Goal: Task Accomplishment & Management: Manage account settings

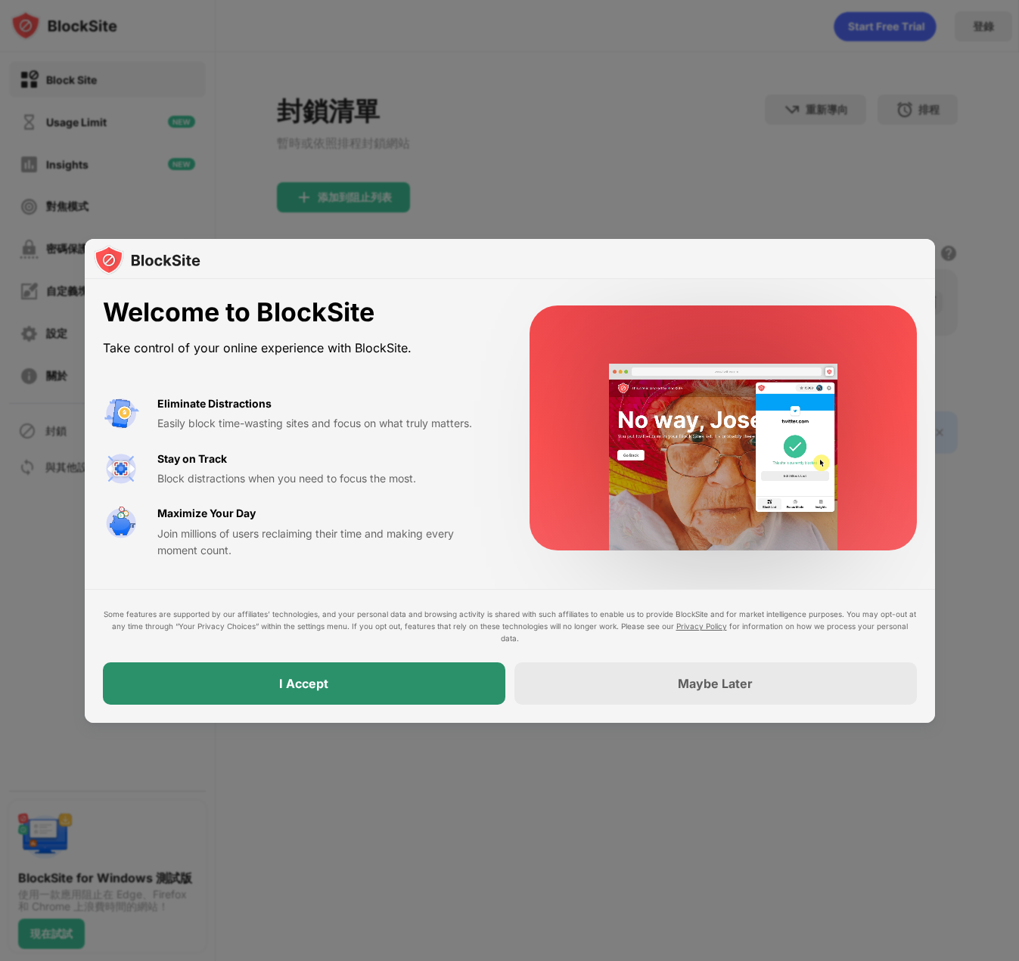
click at [458, 690] on div "I Accept" at bounding box center [304, 684] width 402 height 42
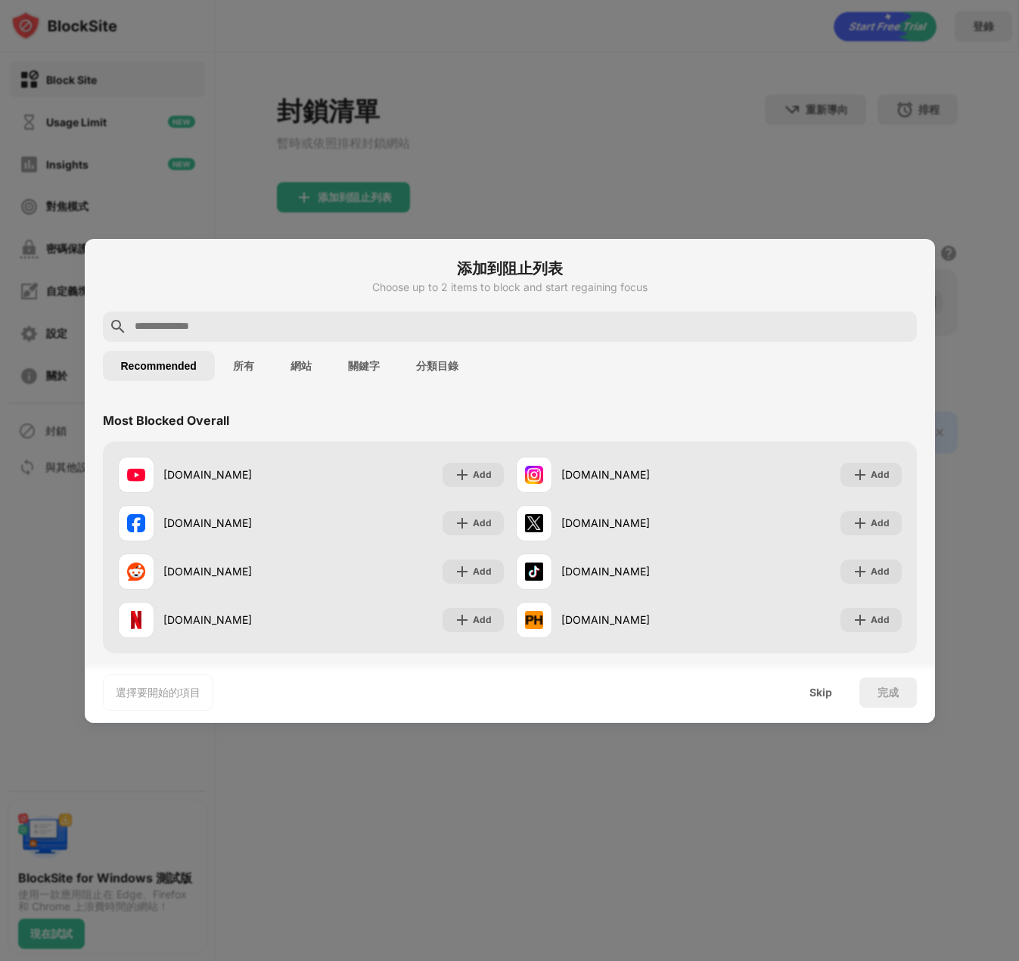
click at [290, 327] on input "text" at bounding box center [521, 327] width 777 height 18
paste input "**********"
type input "**********"
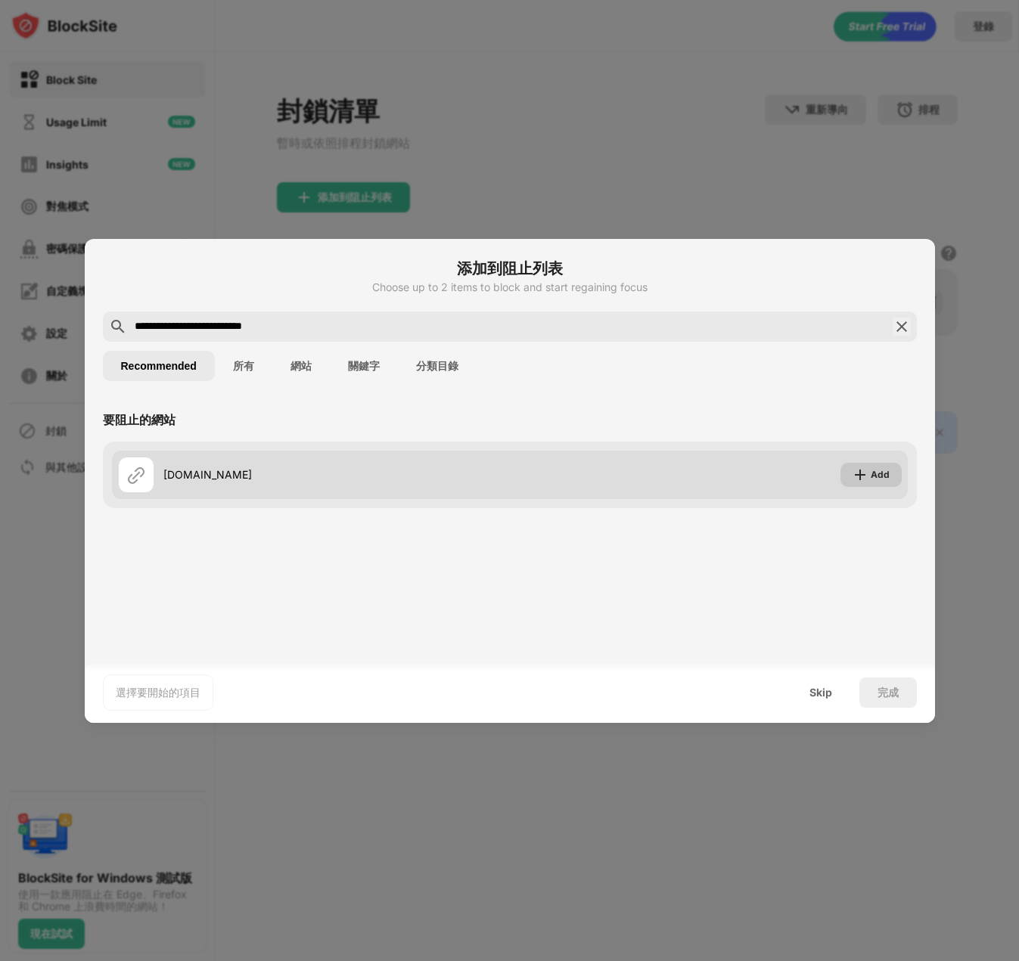
click at [874, 471] on div "Add" at bounding box center [880, 474] width 19 height 15
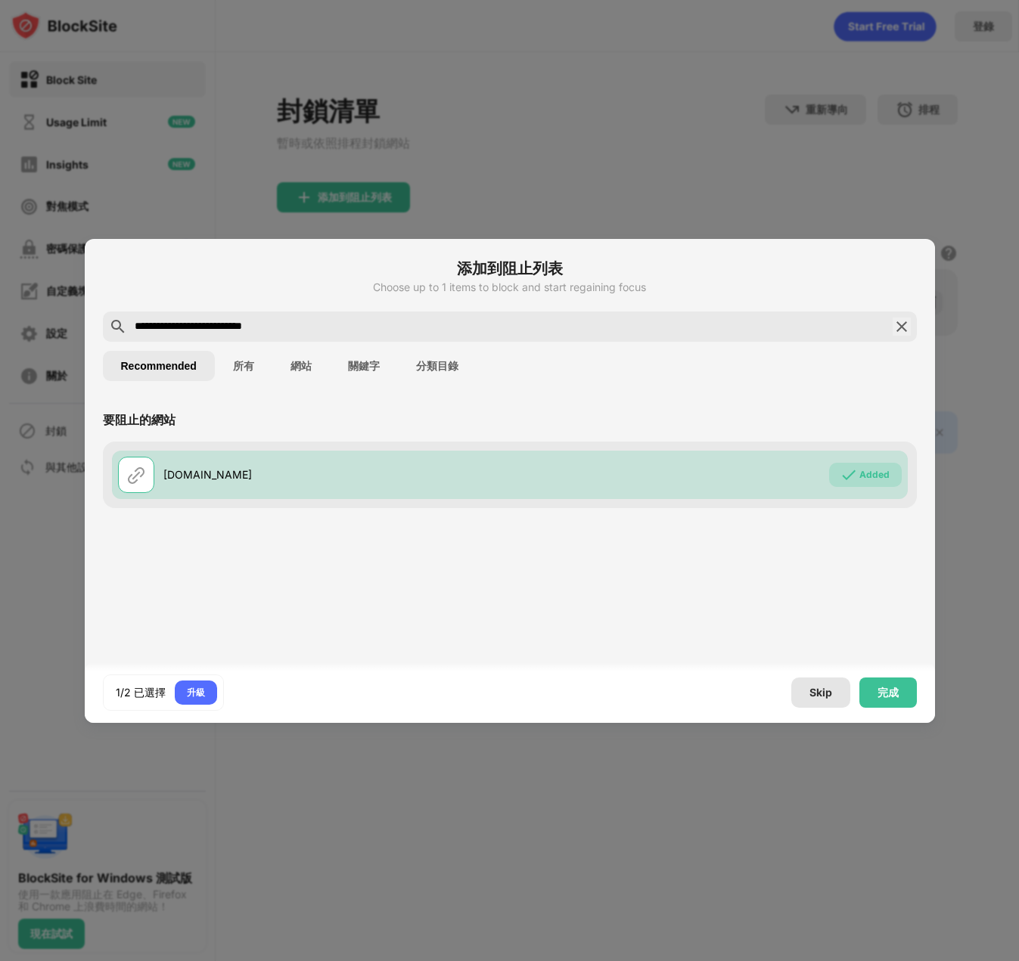
click at [806, 694] on div "Skip" at bounding box center [820, 693] width 59 height 30
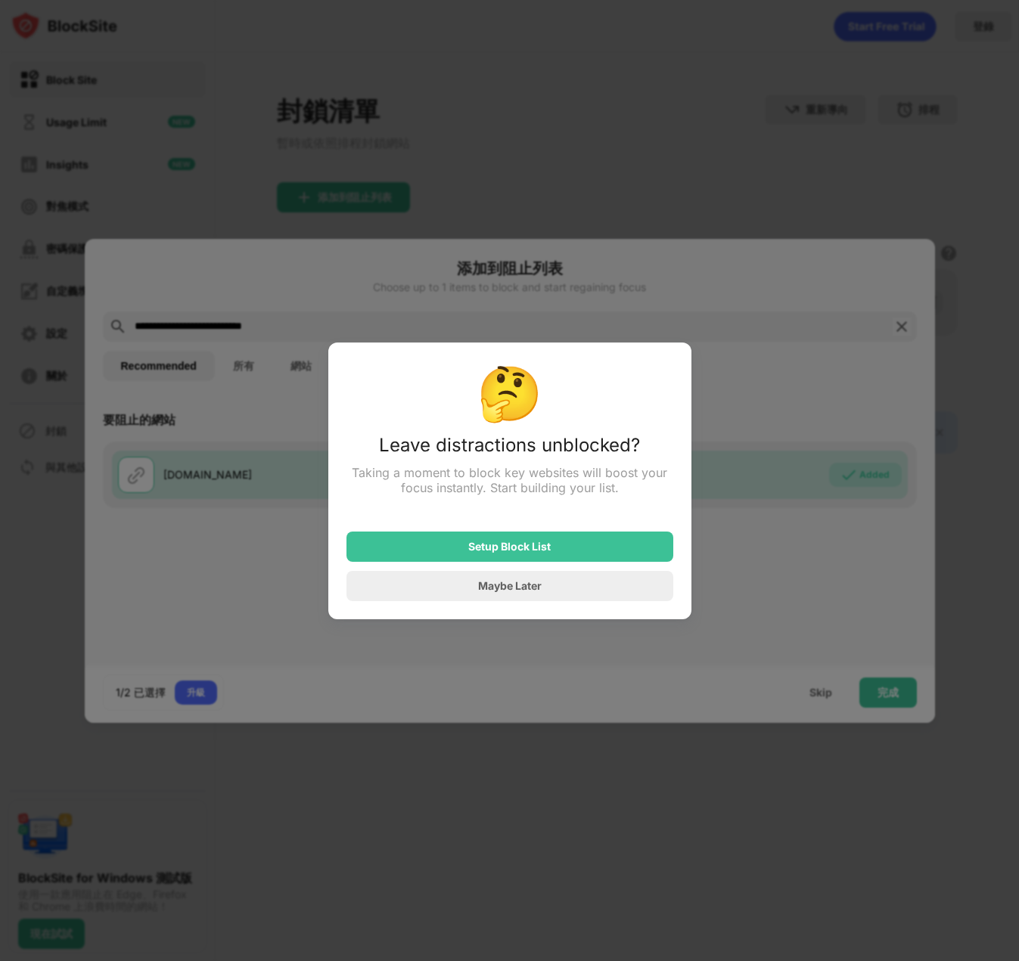
click at [756, 584] on div at bounding box center [509, 480] width 1019 height 961
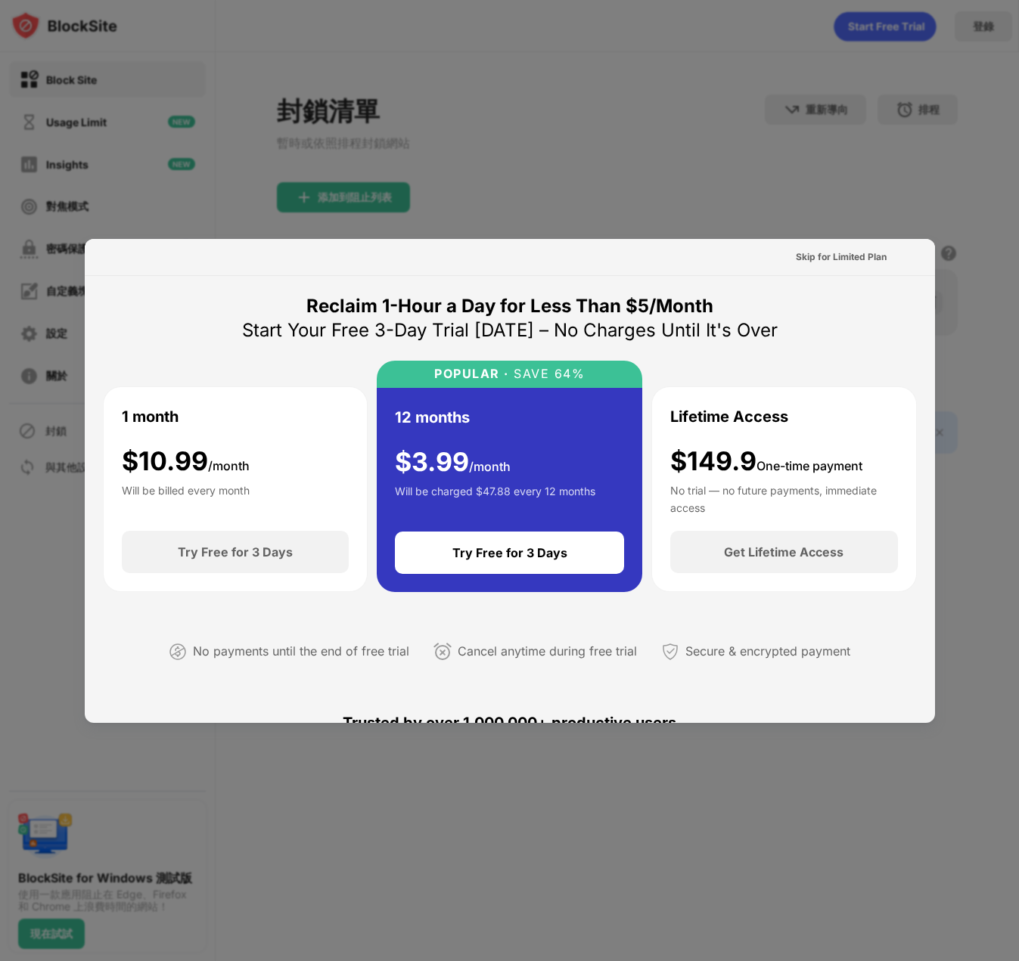
click at [870, 176] on div at bounding box center [509, 480] width 1019 height 961
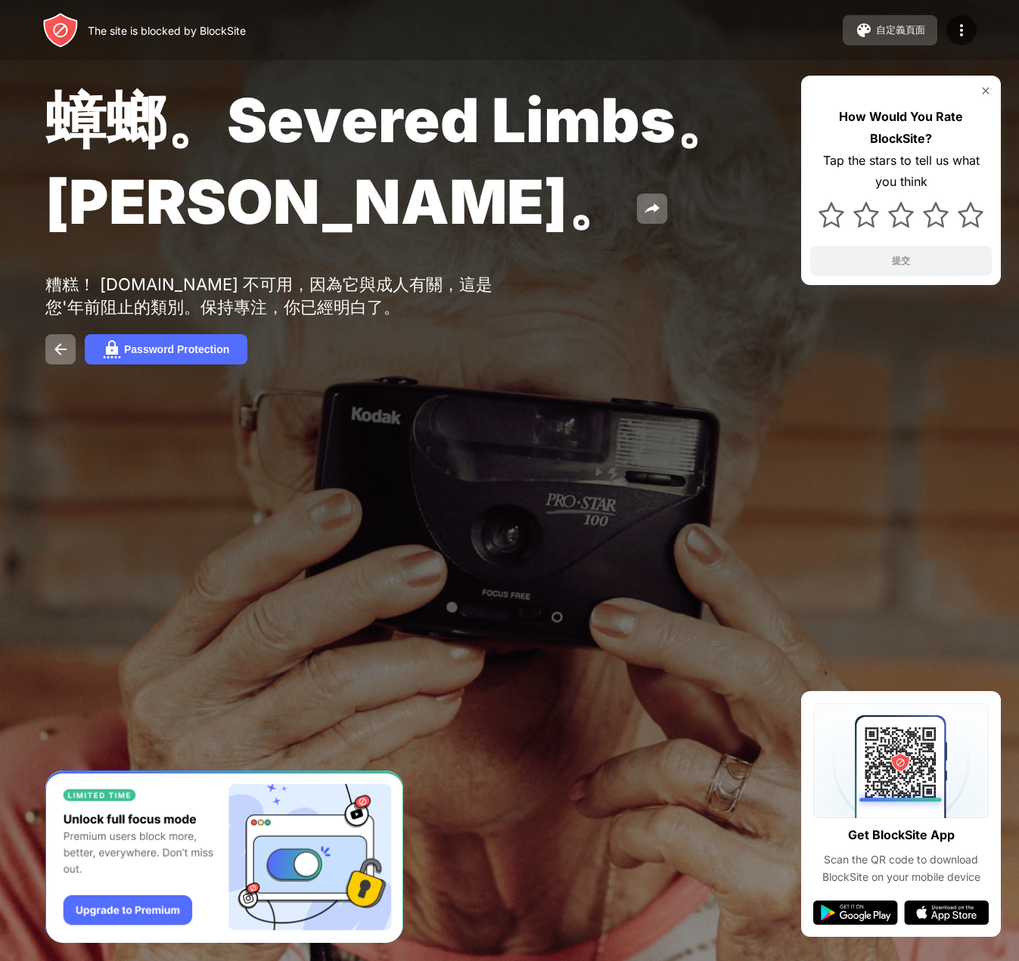
click at [883, 35] on div "自定義頁面" at bounding box center [900, 30] width 49 height 14
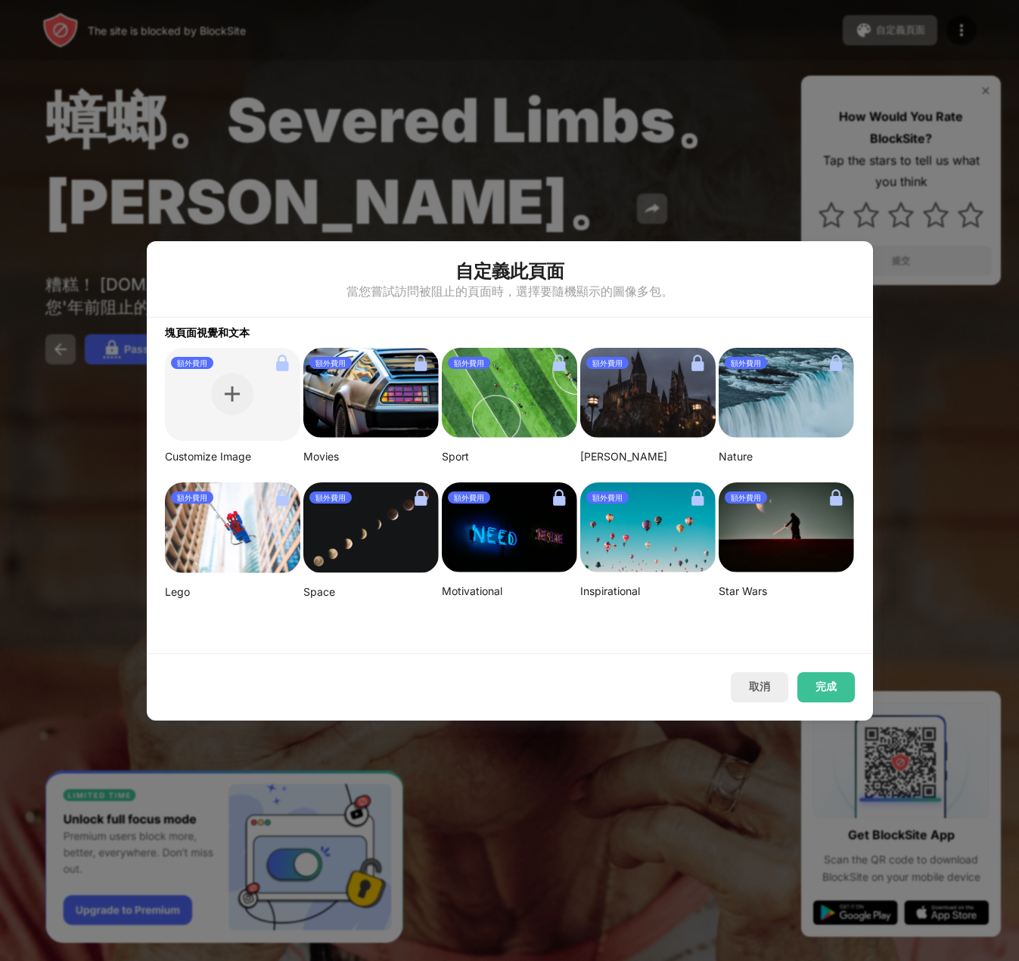
click at [932, 381] on div at bounding box center [509, 480] width 1019 height 961
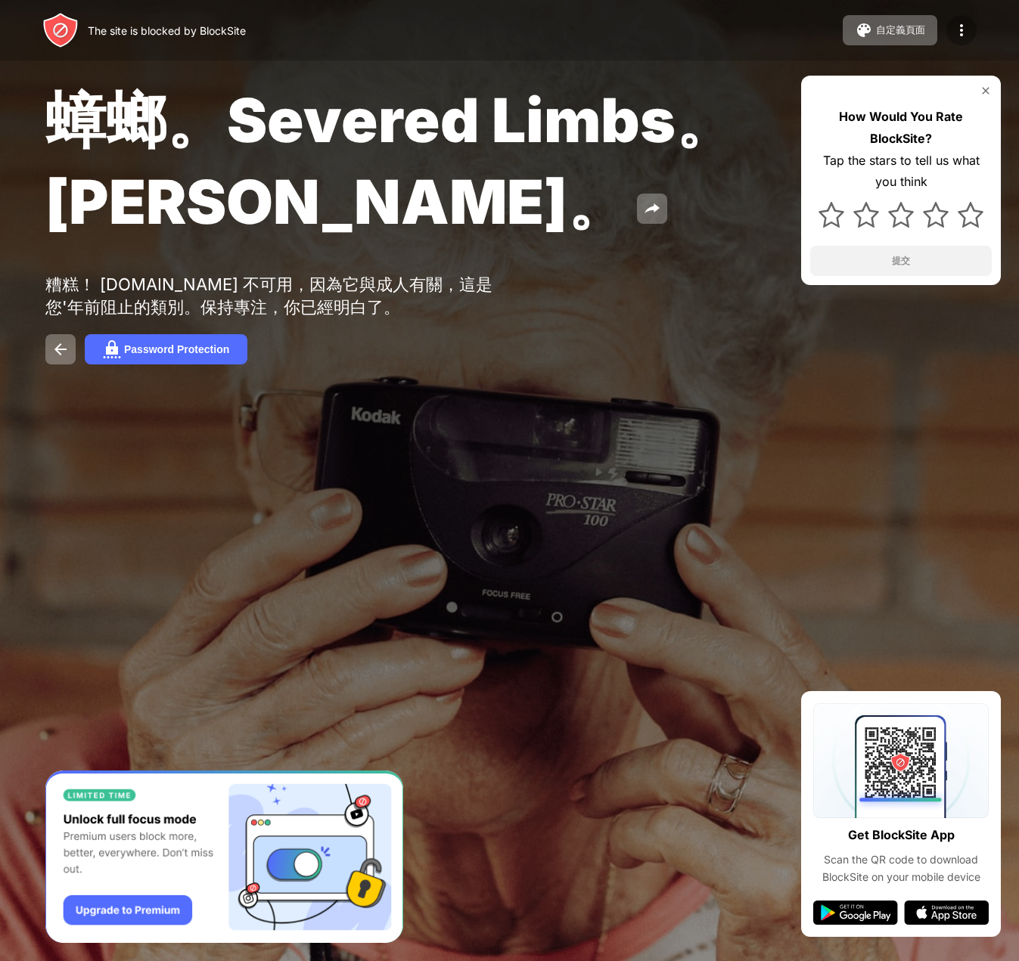
click at [964, 31] on img at bounding box center [961, 30] width 18 height 18
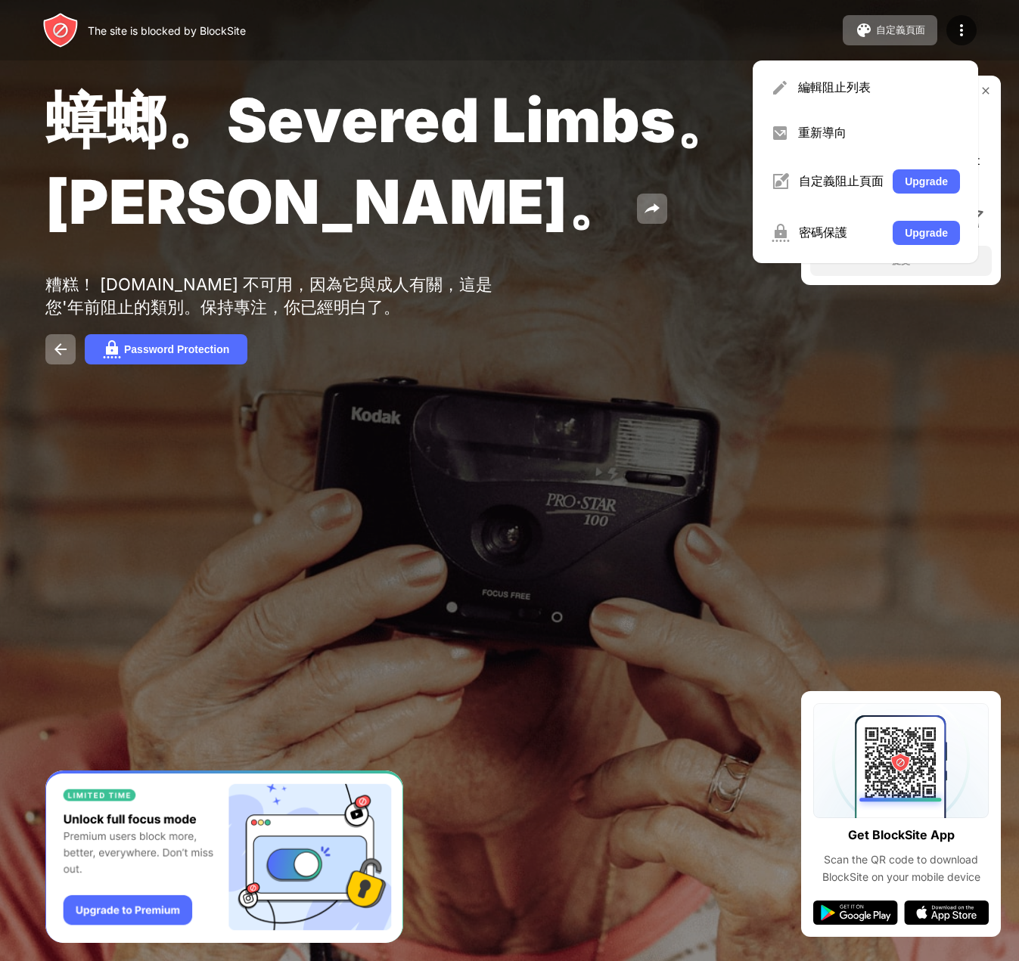
click at [666, 231] on div "蟑螂。Severed Limbs。[PERSON_NAME]。" at bounding box center [416, 163] width 743 height 163
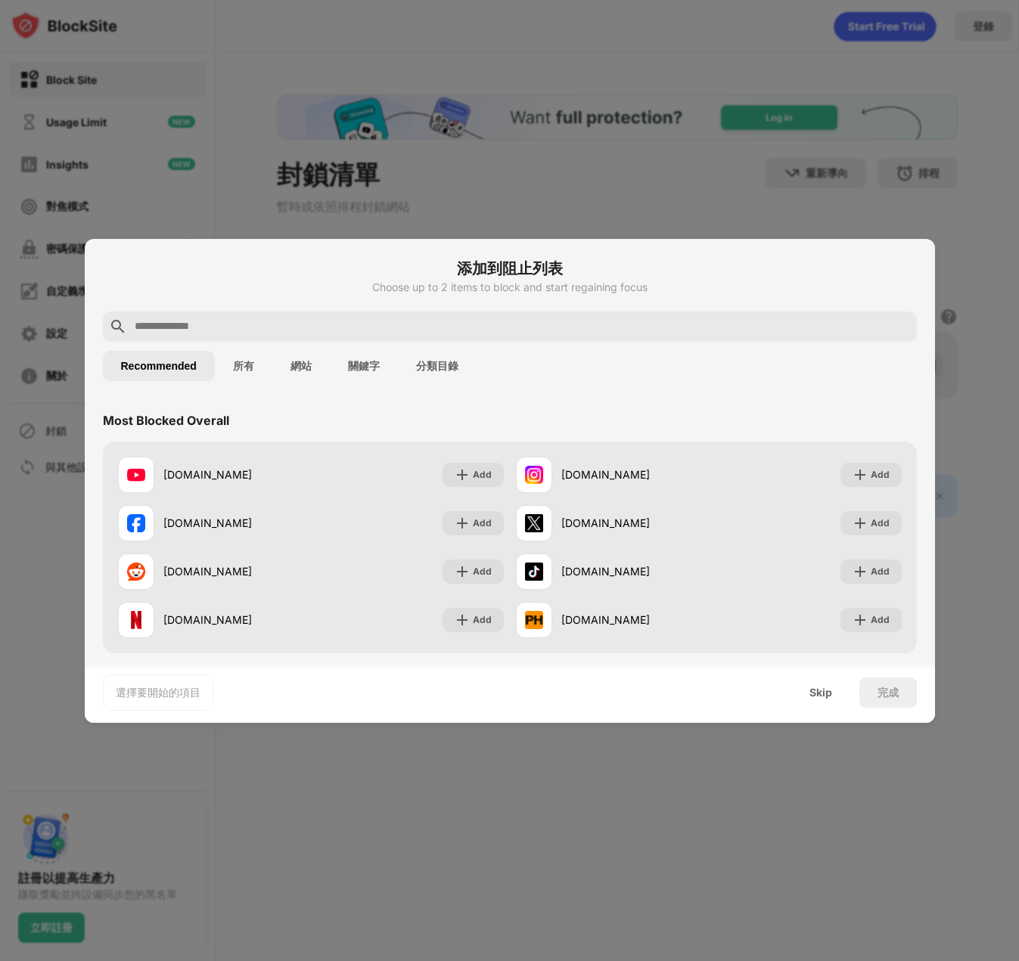
click at [250, 368] on button "所有" at bounding box center [243, 366] width 57 height 30
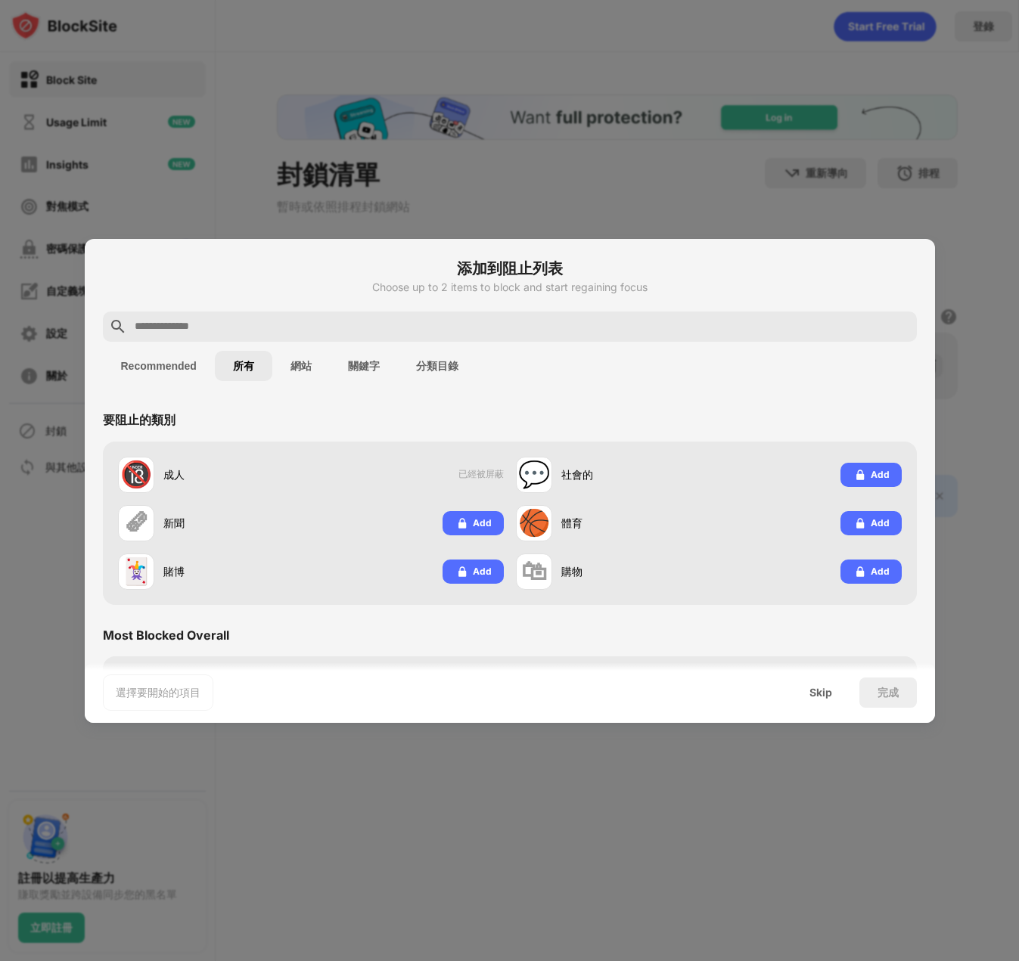
click at [293, 369] on button "網站" at bounding box center [300, 366] width 57 height 30
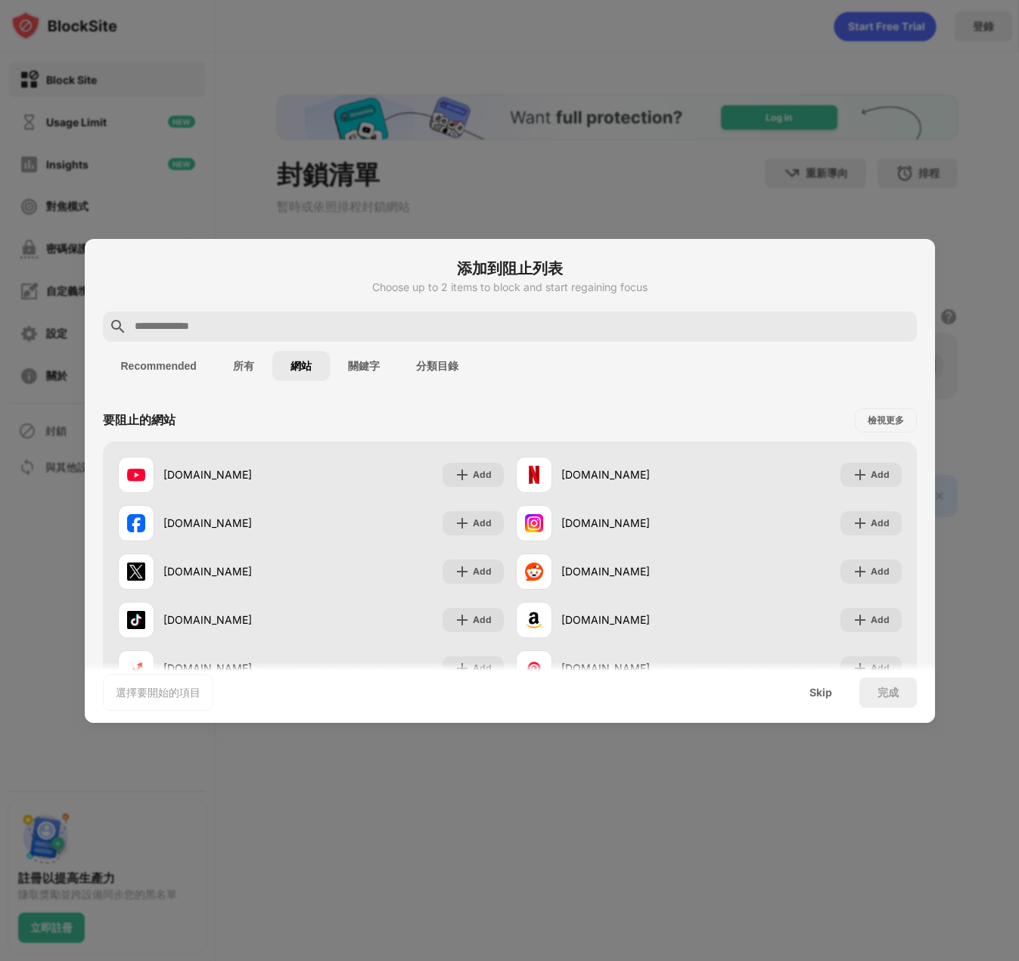
click at [358, 370] on button "關鍵字" at bounding box center [364, 366] width 68 height 30
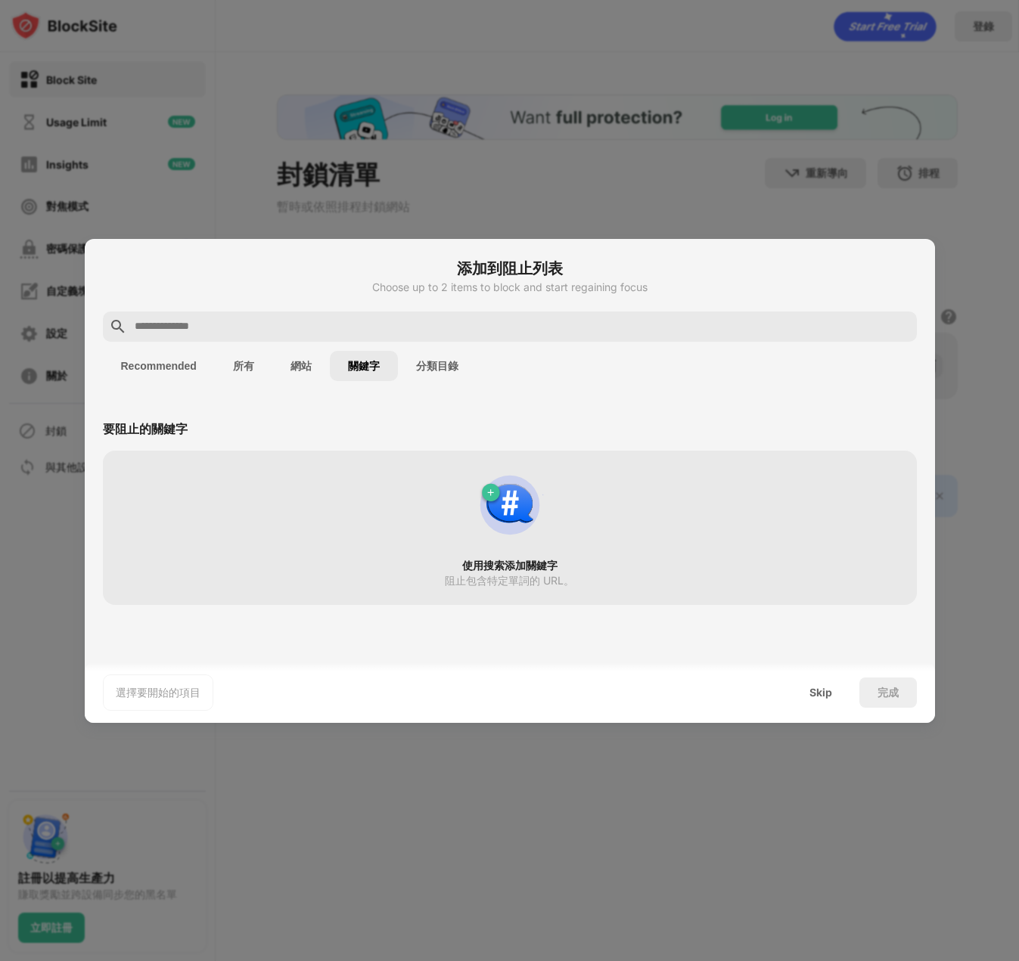
click at [420, 371] on button "分類目錄" at bounding box center [437, 366] width 79 height 30
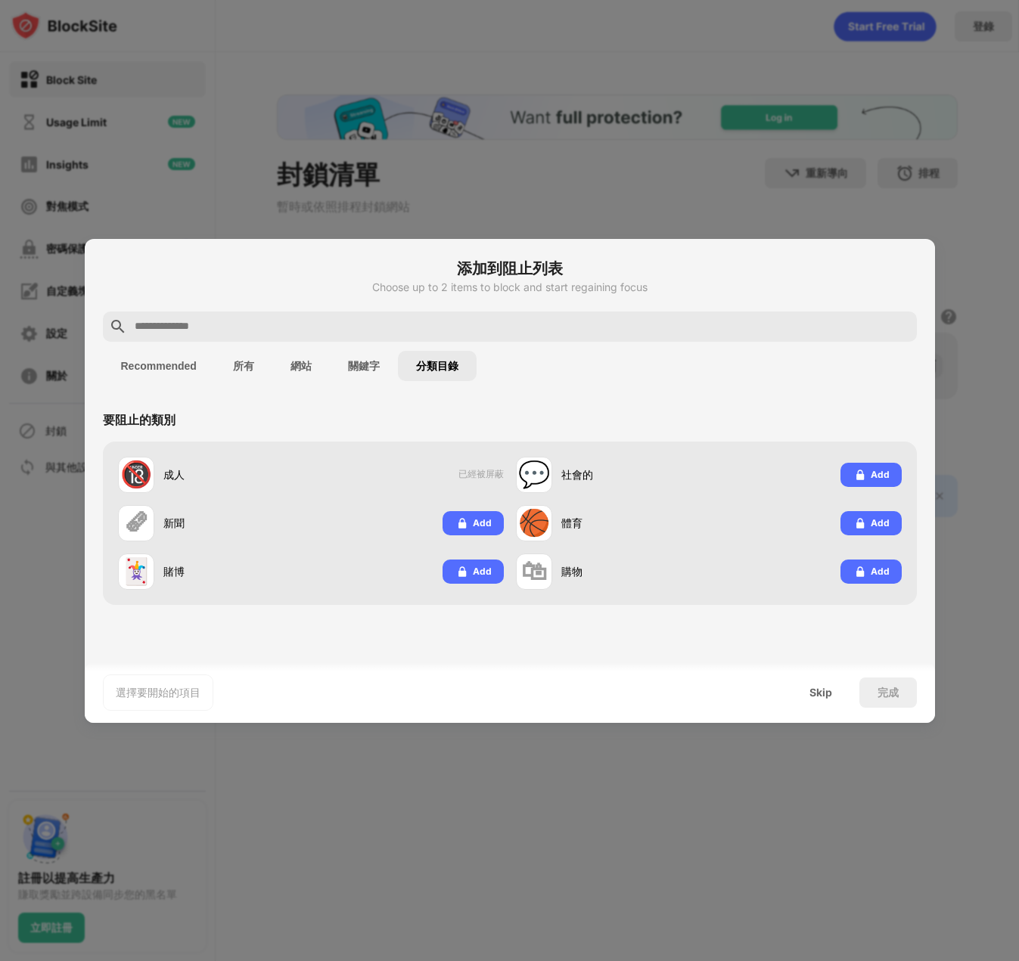
click at [236, 365] on button "所有" at bounding box center [243, 366] width 57 height 30
click at [176, 366] on button "Recommended" at bounding box center [159, 366] width 112 height 30
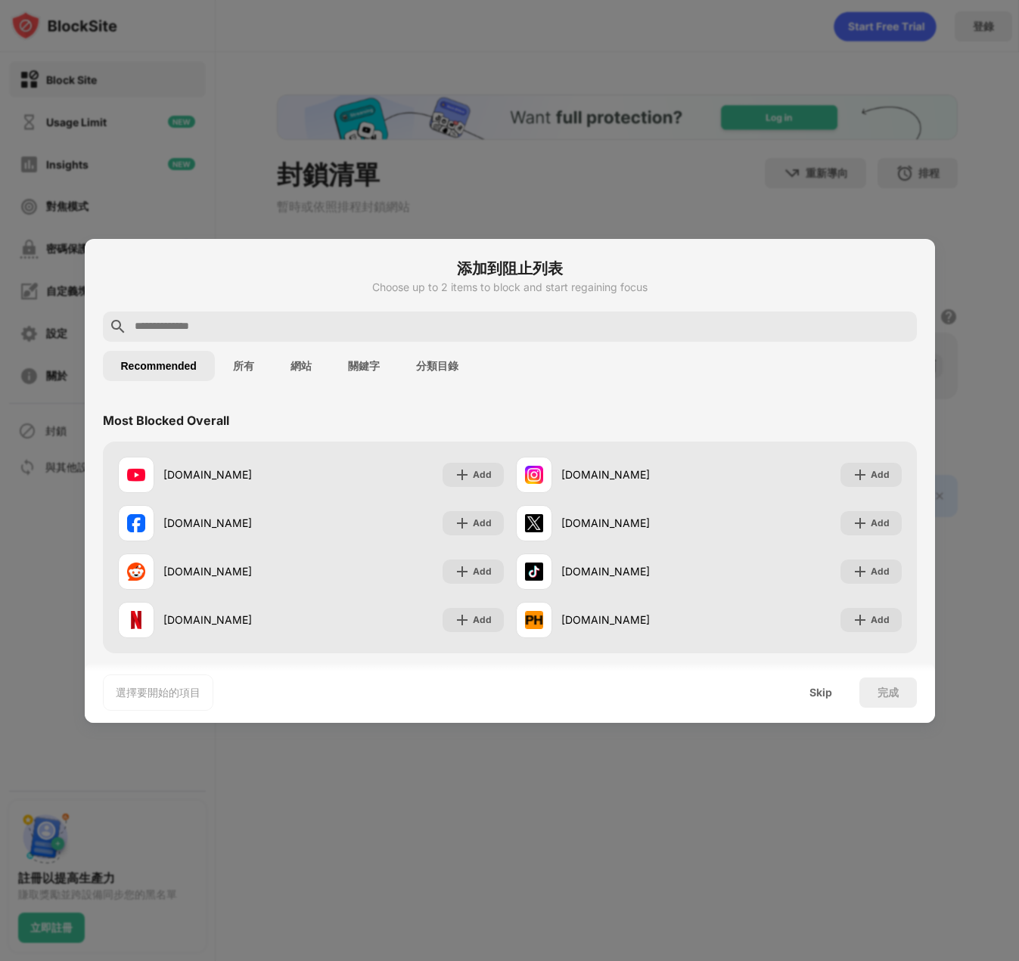
click at [446, 377] on button "分類目錄" at bounding box center [437, 366] width 79 height 30
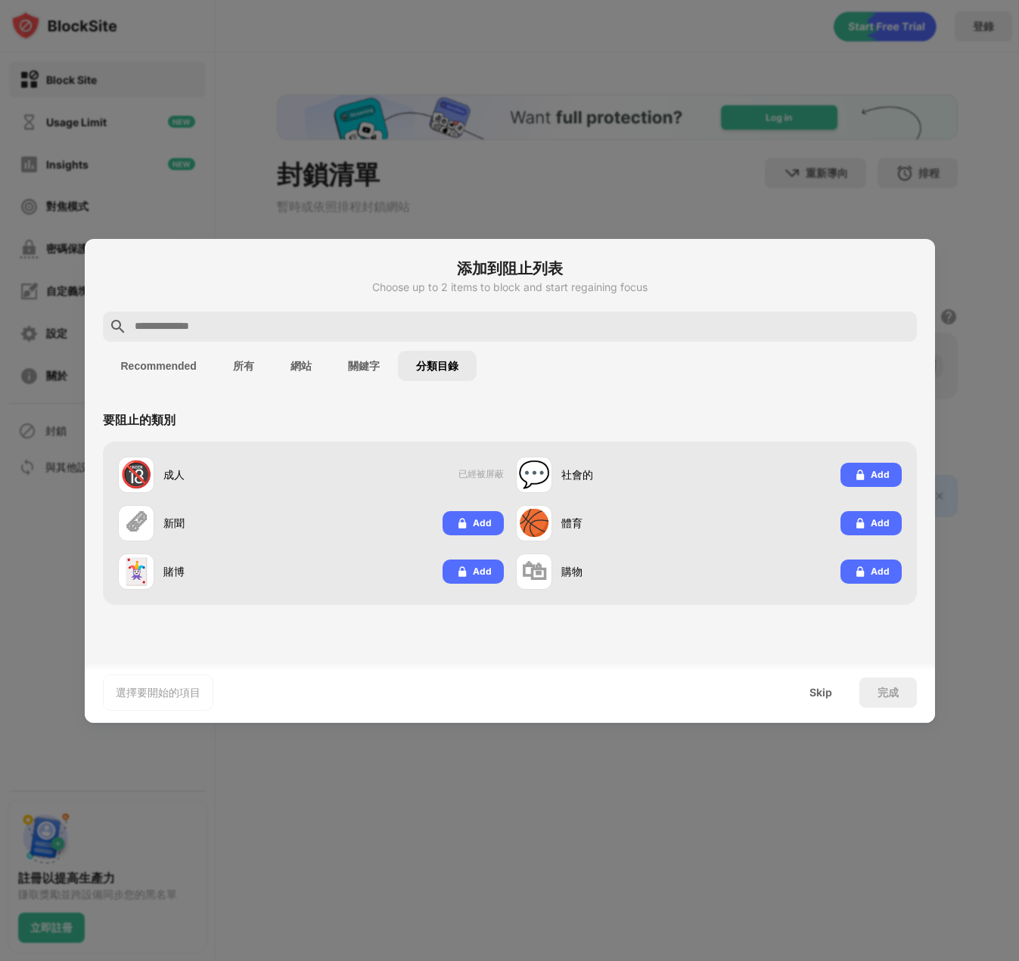
click at [365, 373] on button "關鍵字" at bounding box center [364, 366] width 68 height 30
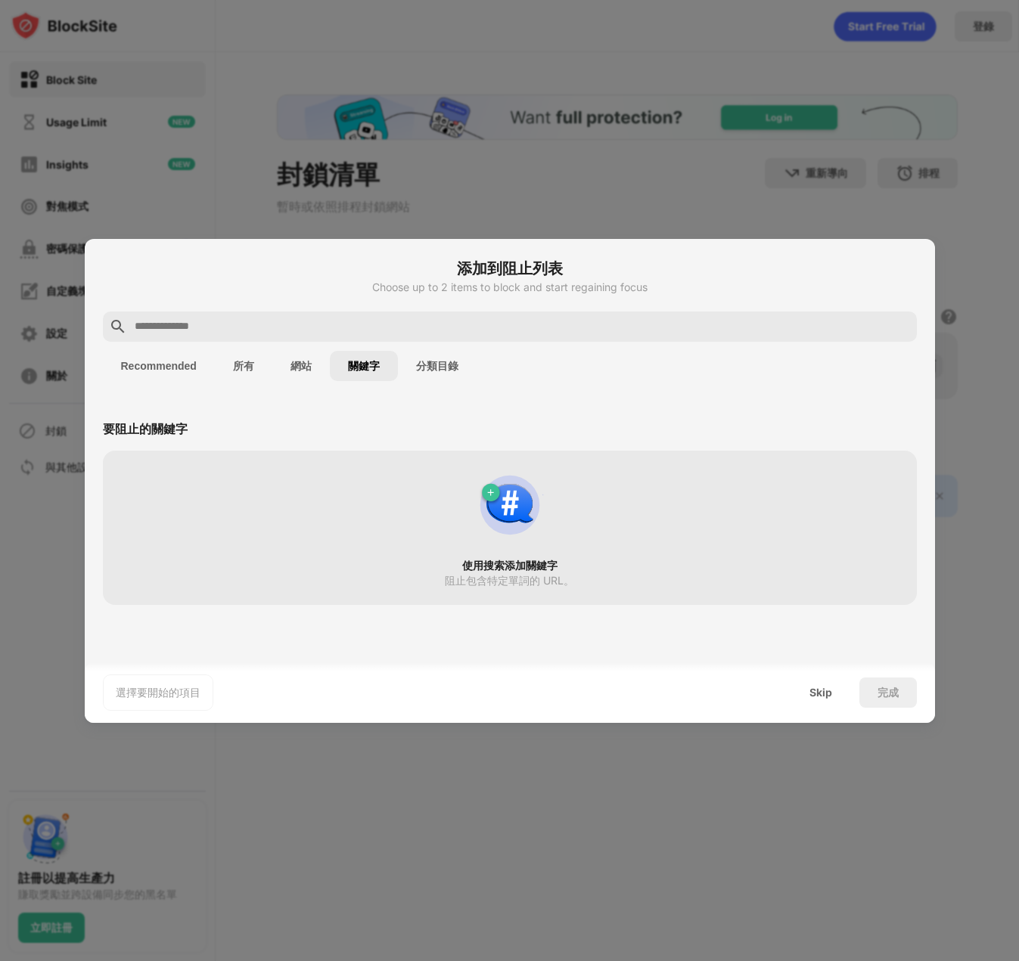
click at [305, 365] on button "網站" at bounding box center [300, 366] width 57 height 30
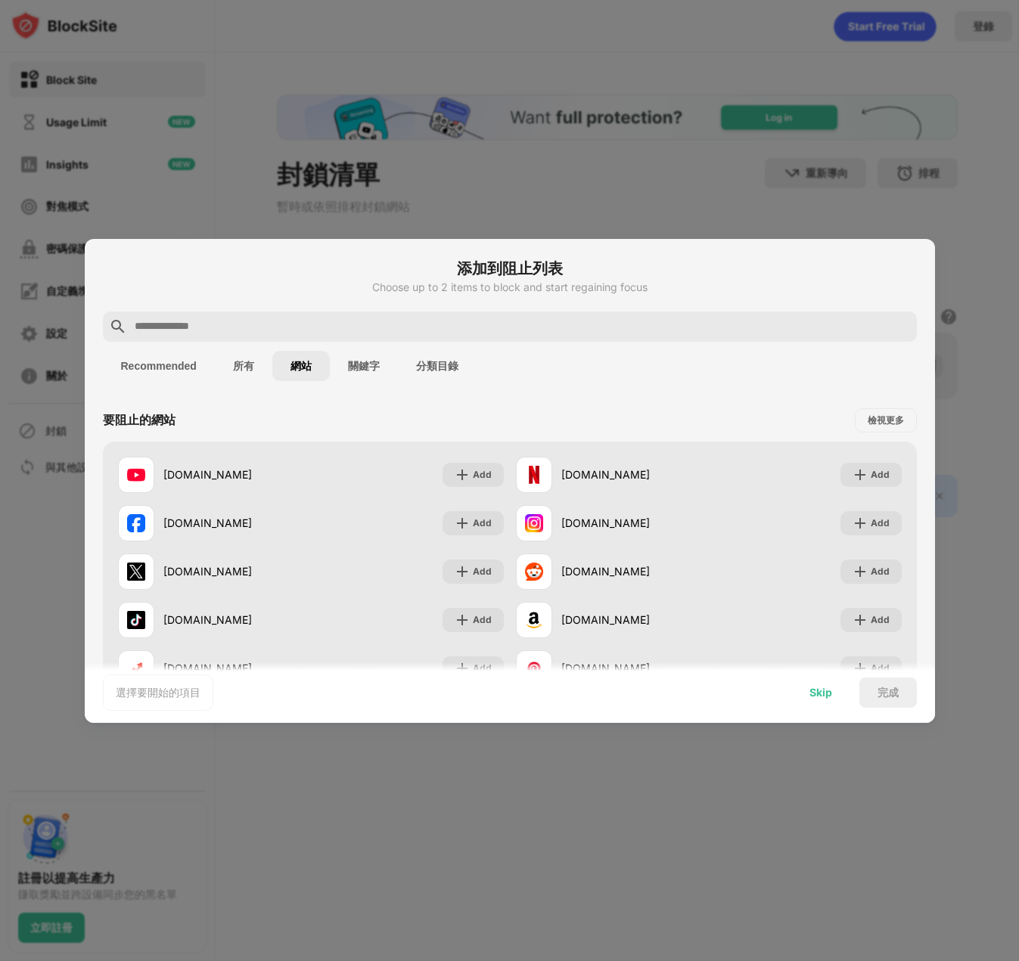
click at [820, 697] on div "Skip" at bounding box center [820, 693] width 23 height 12
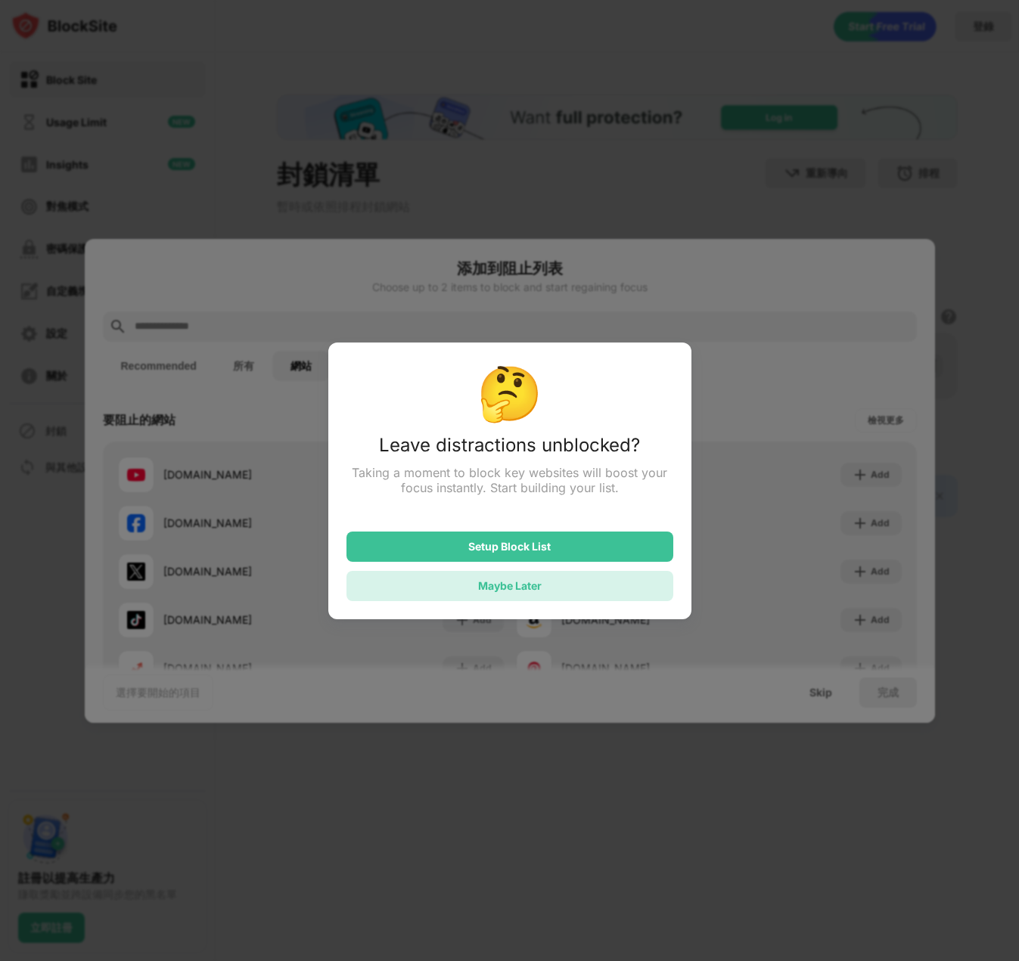
click at [581, 588] on div "Maybe Later" at bounding box center [509, 586] width 327 height 30
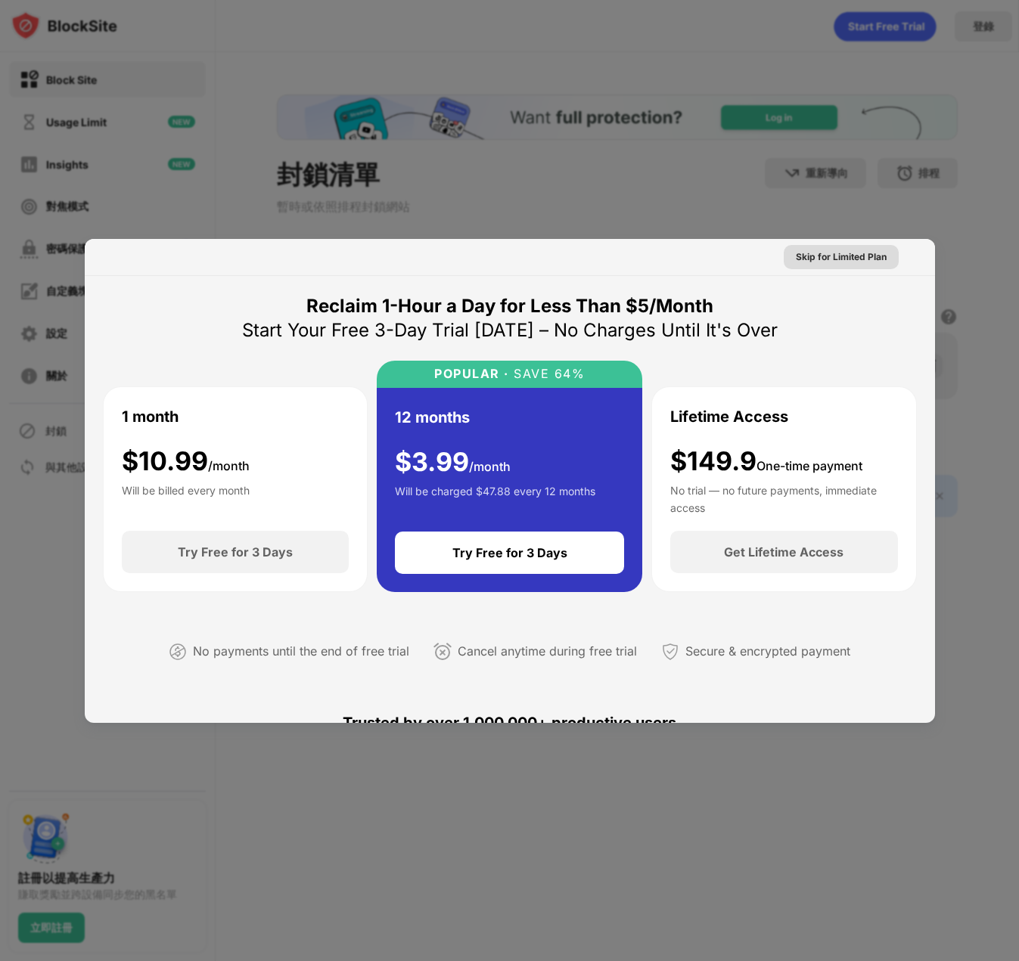
click at [833, 256] on div "Skip for Limited Plan" at bounding box center [841, 257] width 91 height 15
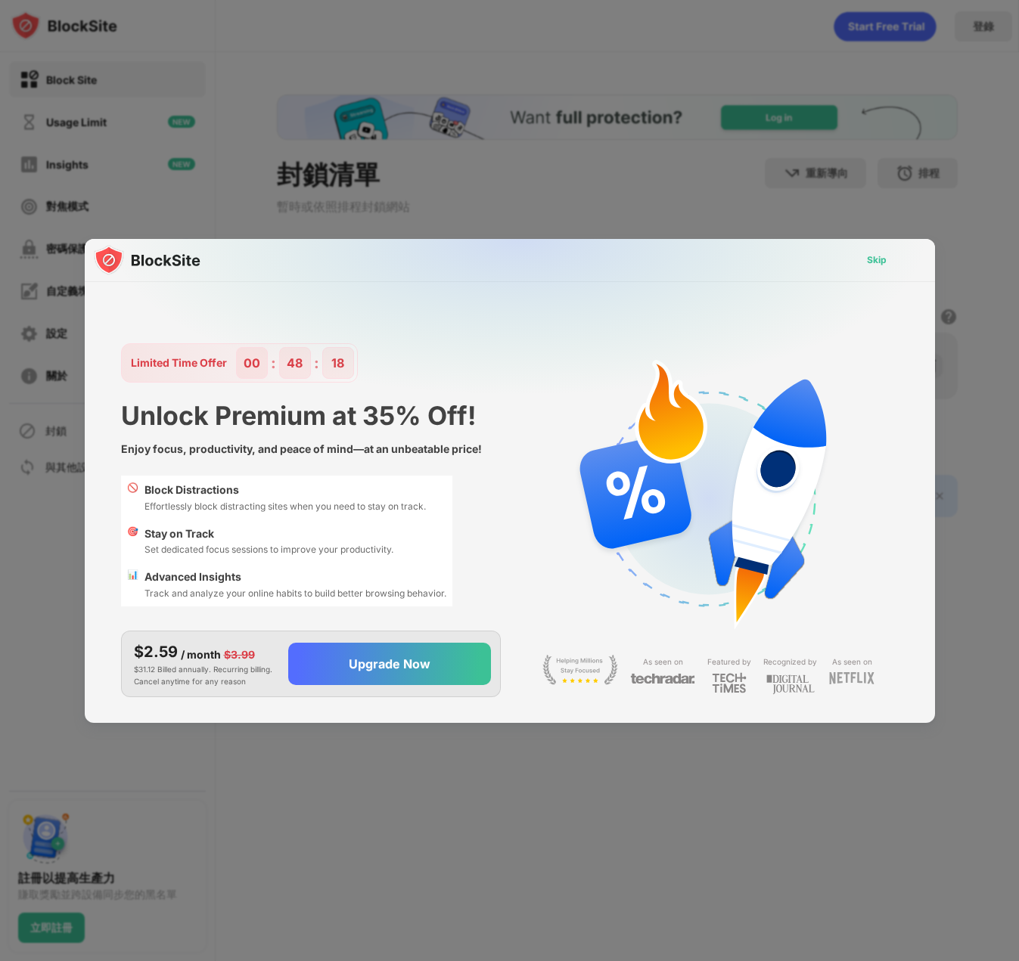
click at [874, 259] on div "Skip" at bounding box center [877, 260] width 20 height 15
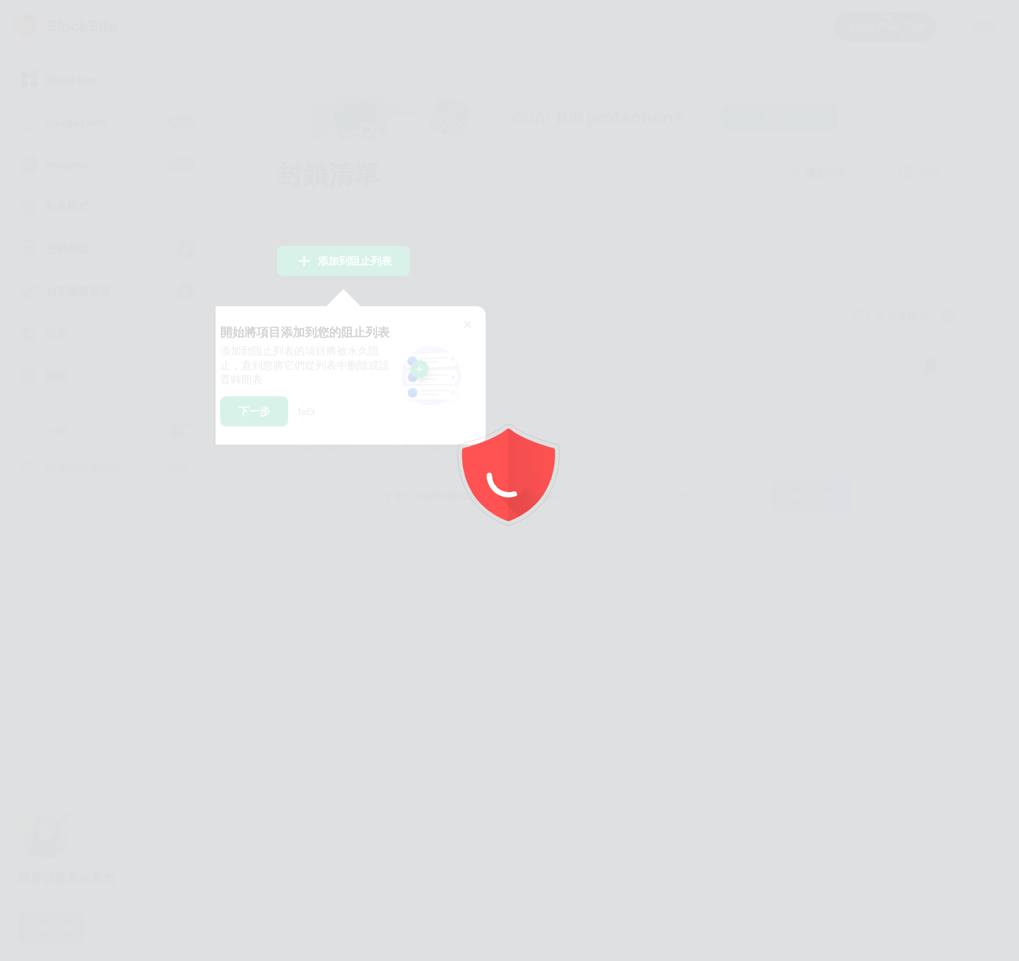
click at [568, 365] on icon "animation" at bounding box center [510, 481] width 272 height 272
click at [561, 333] on div at bounding box center [509, 480] width 1019 height 961
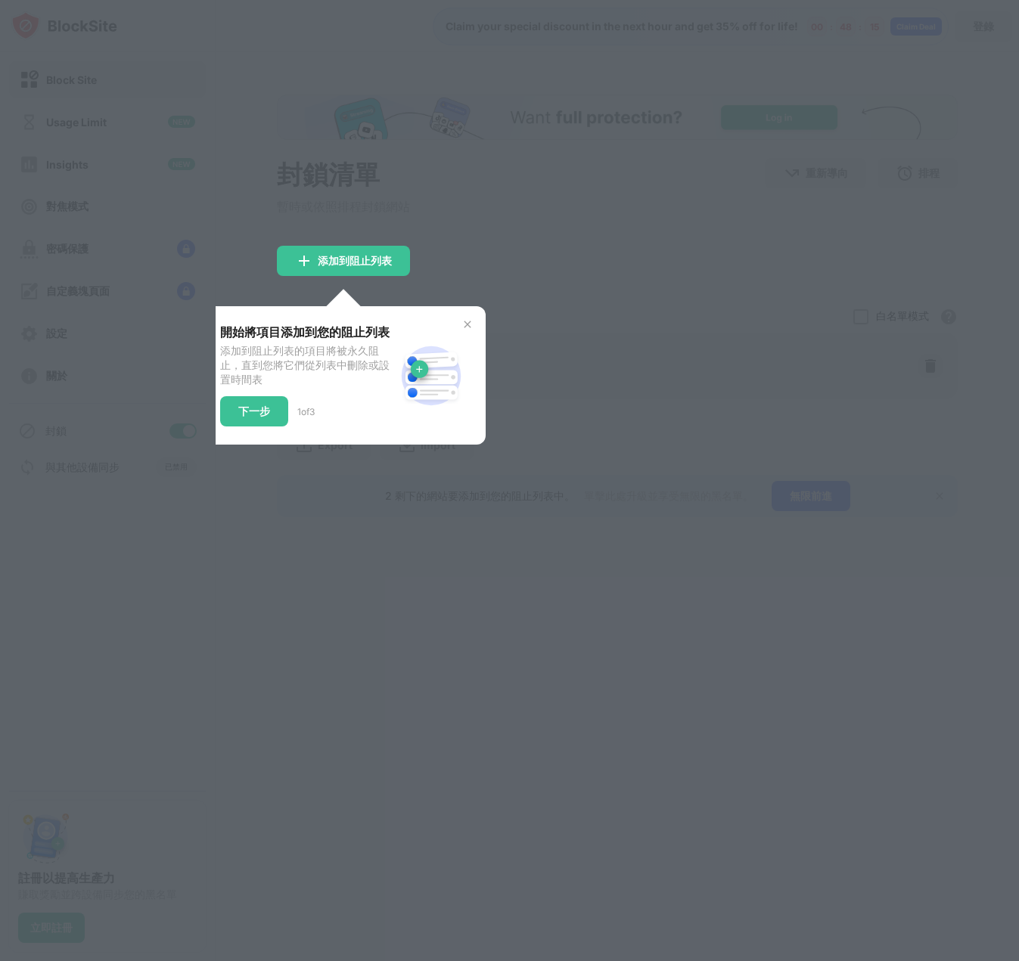
click at [566, 331] on div at bounding box center [509, 480] width 1019 height 961
click at [471, 324] on img at bounding box center [467, 324] width 12 height 12
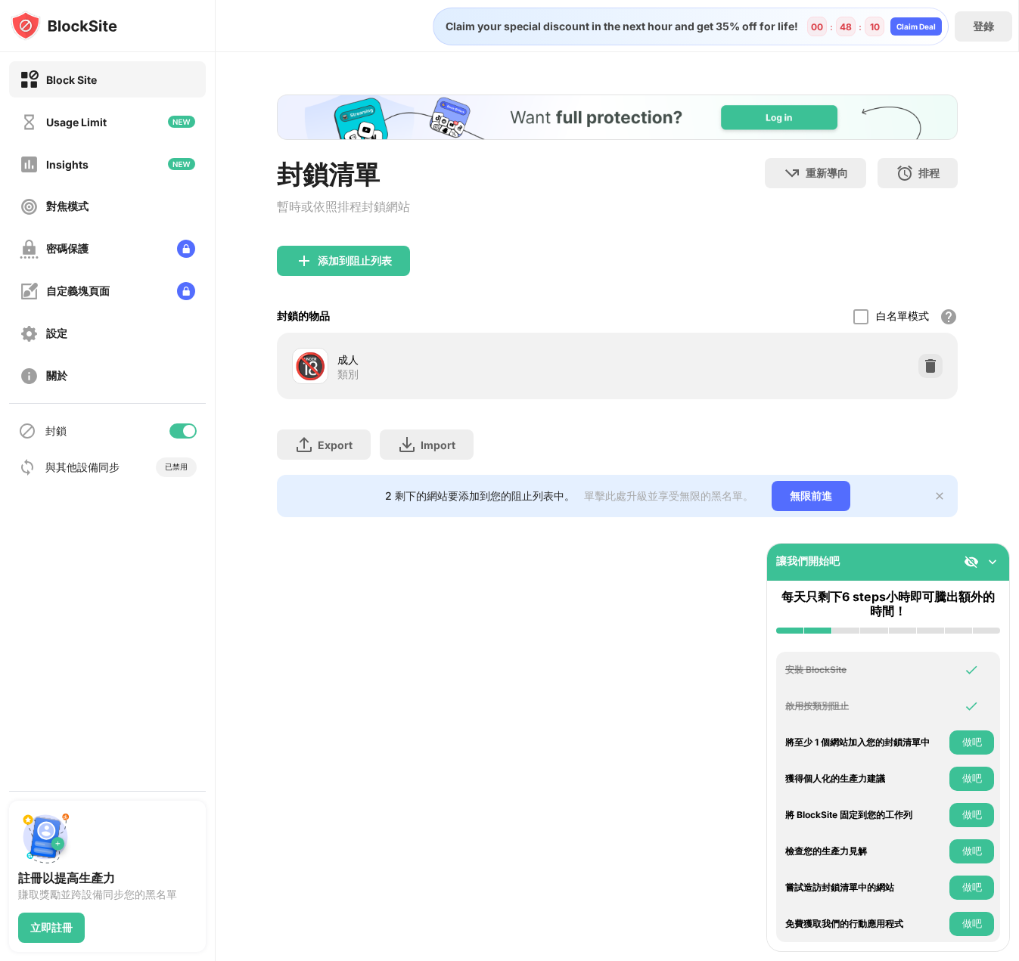
click at [478, 544] on div "封鎖清單 暫時或依照排程封鎖網站 重新導向 按一下設定重新導向網站 排程 選擇阻止列表將處於活動狀態的日期和時間範圍。（僅適用於網站項目） 添加到阻止列表 封…" at bounding box center [617, 305] width 803 height 507
click at [867, 321] on div at bounding box center [860, 316] width 15 height 15
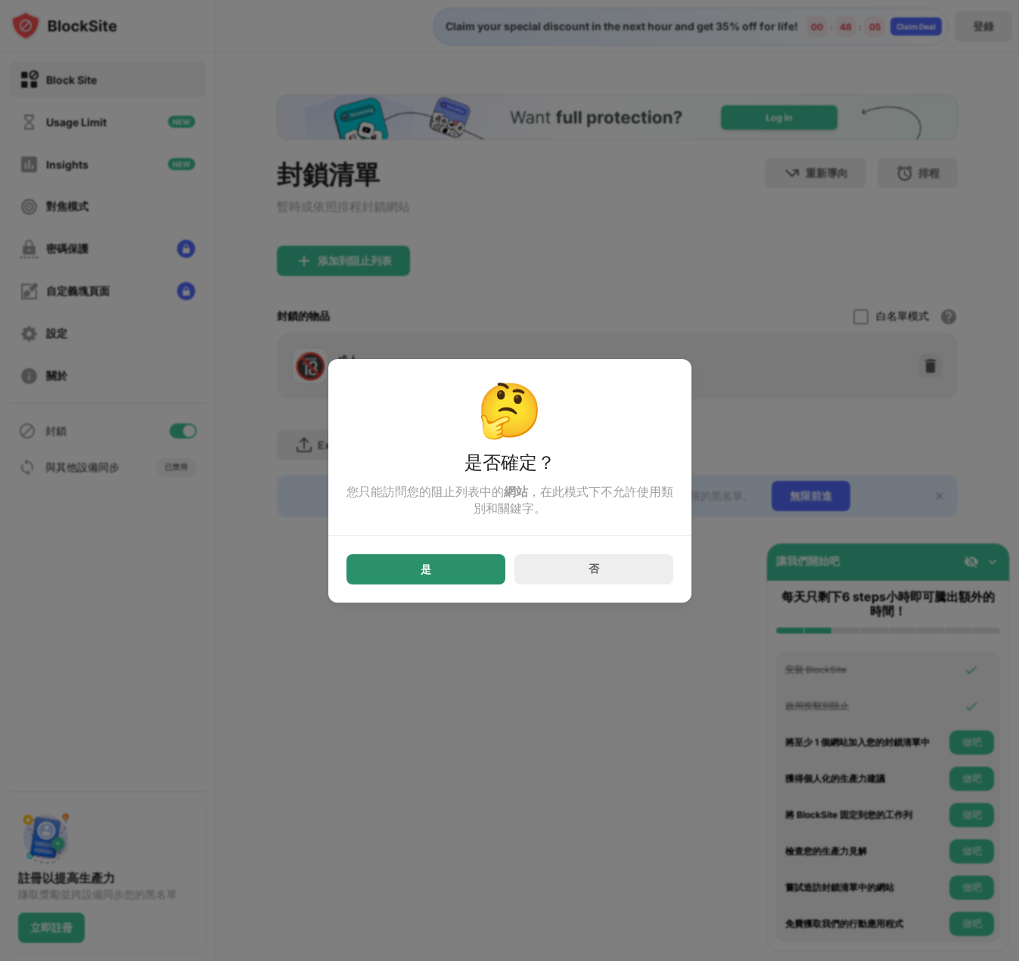
click at [468, 572] on div "是" at bounding box center [425, 569] width 159 height 30
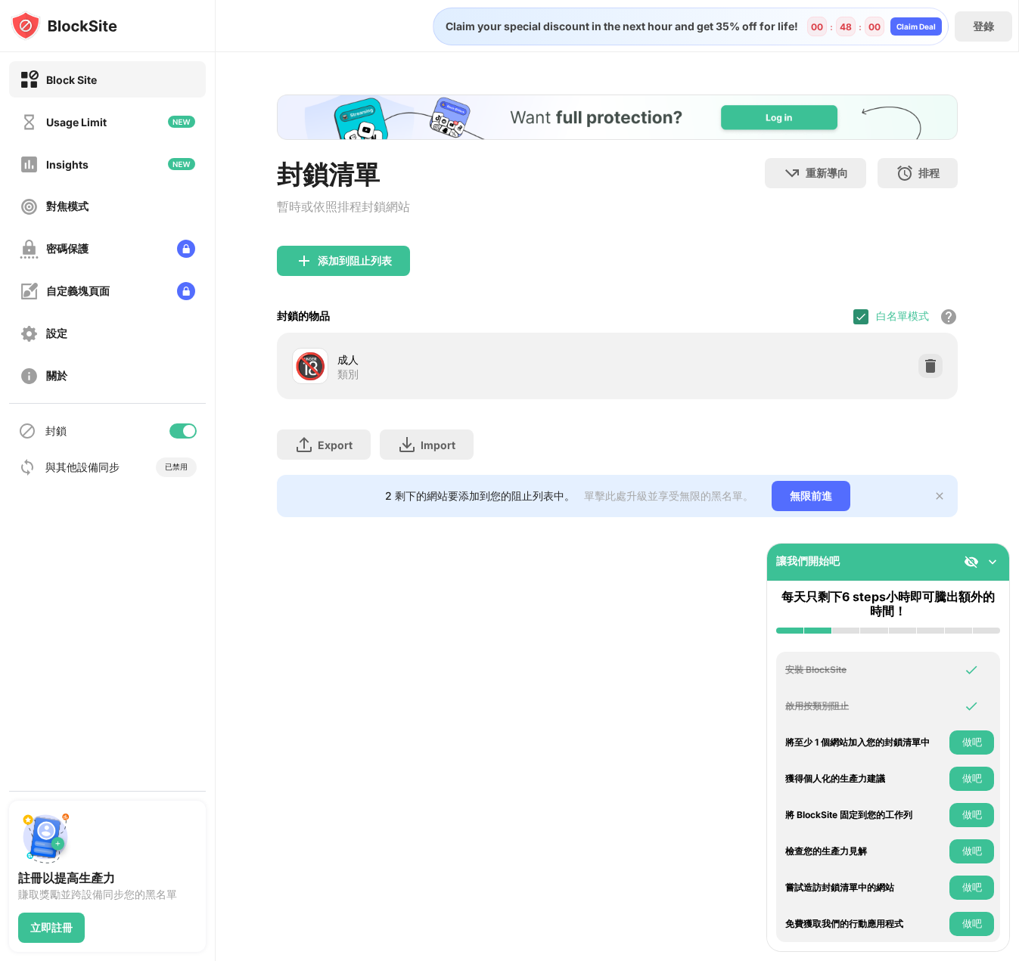
click at [863, 321] on img at bounding box center [861, 317] width 12 height 12
click at [865, 321] on div at bounding box center [860, 316] width 15 height 15
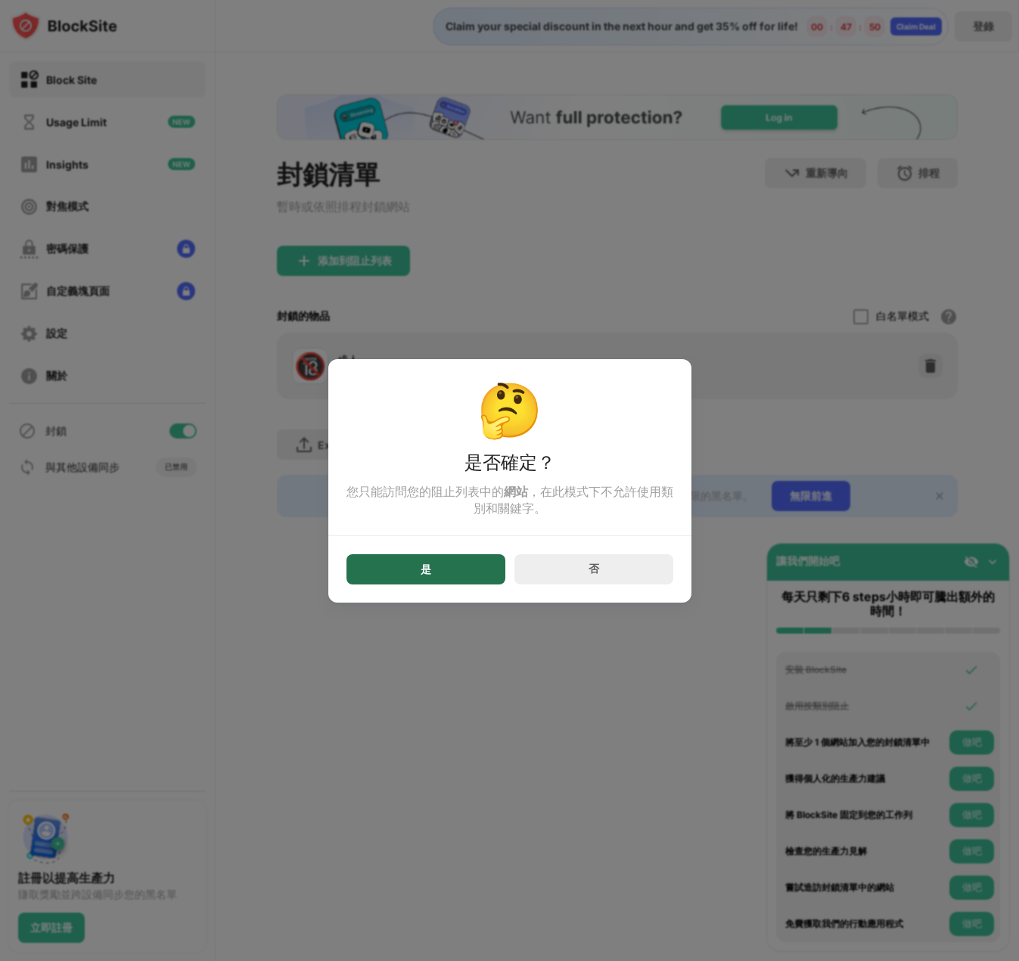
click at [476, 574] on div "是" at bounding box center [425, 569] width 159 height 30
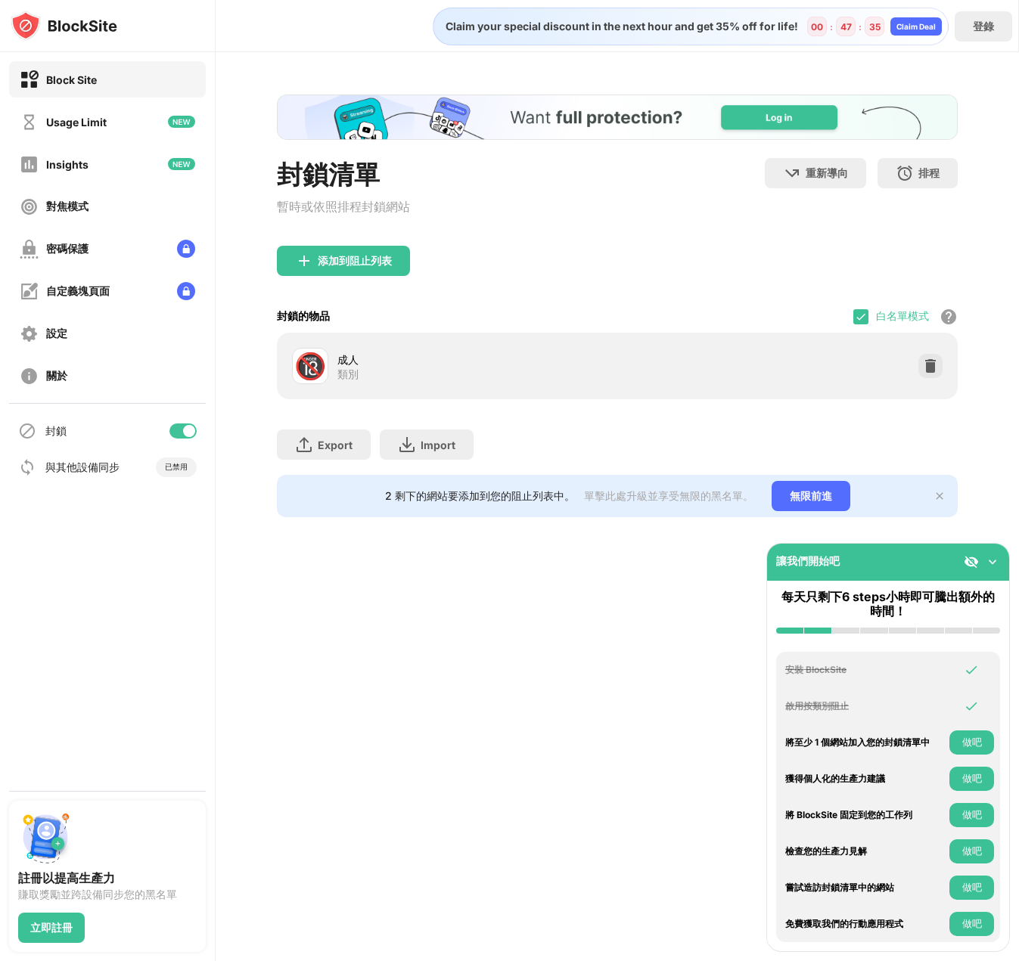
click at [938, 501] on img at bounding box center [939, 496] width 12 height 12
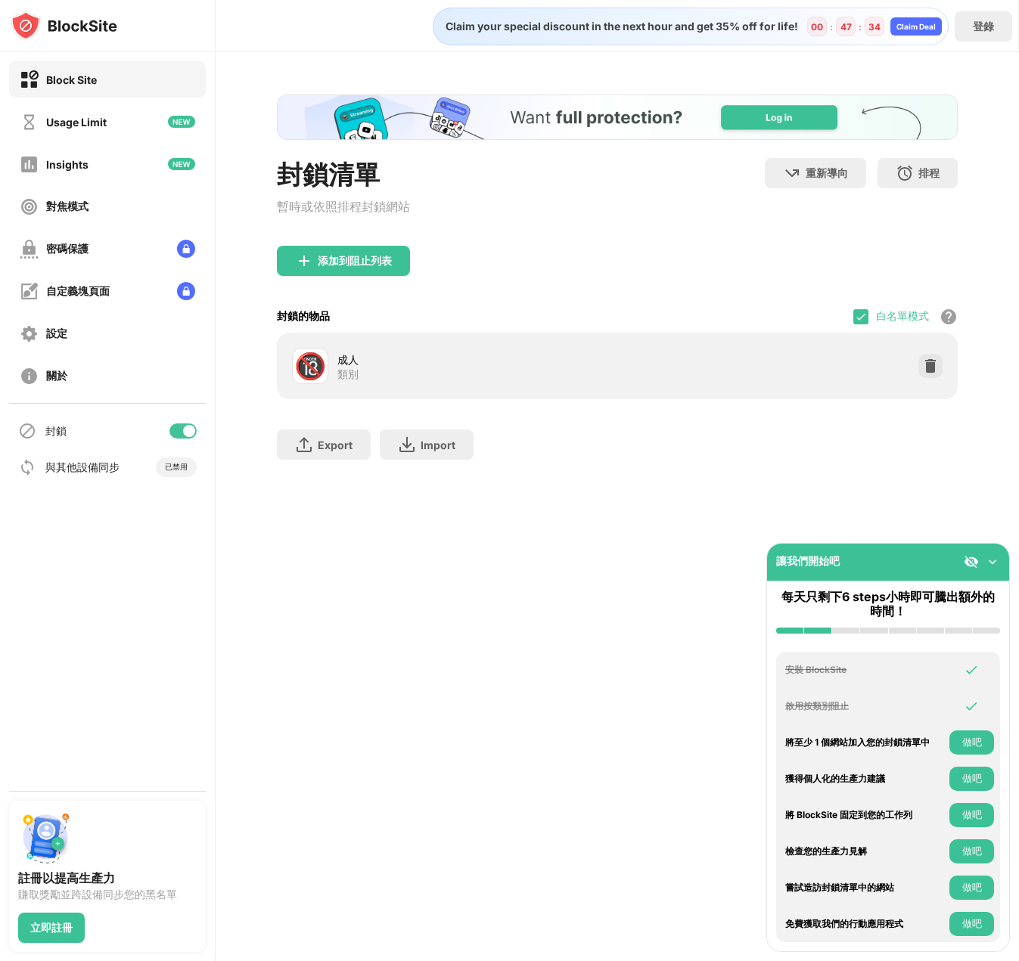
click at [358, 376] on div "類別" at bounding box center [347, 375] width 21 height 14
click at [126, 128] on div "Usage Limit" at bounding box center [107, 122] width 197 height 36
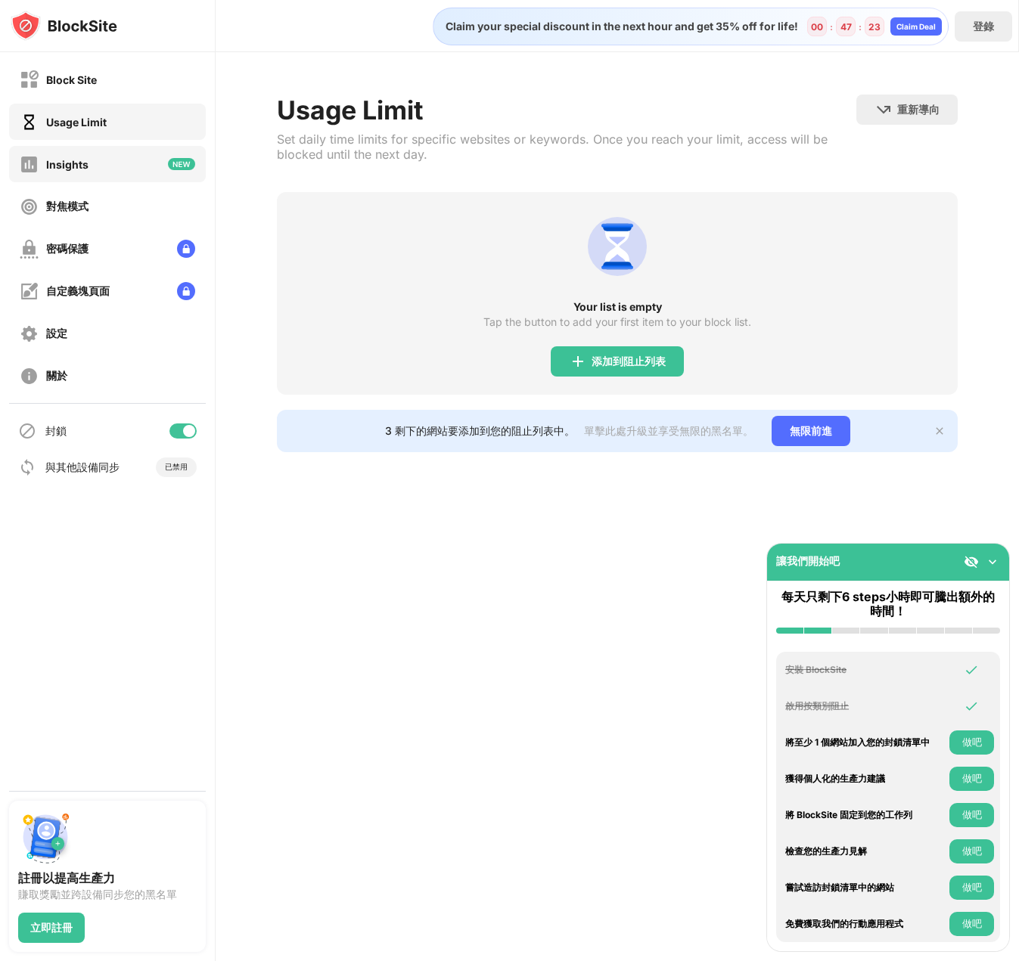
click at [122, 157] on div "Insights" at bounding box center [107, 164] width 197 height 36
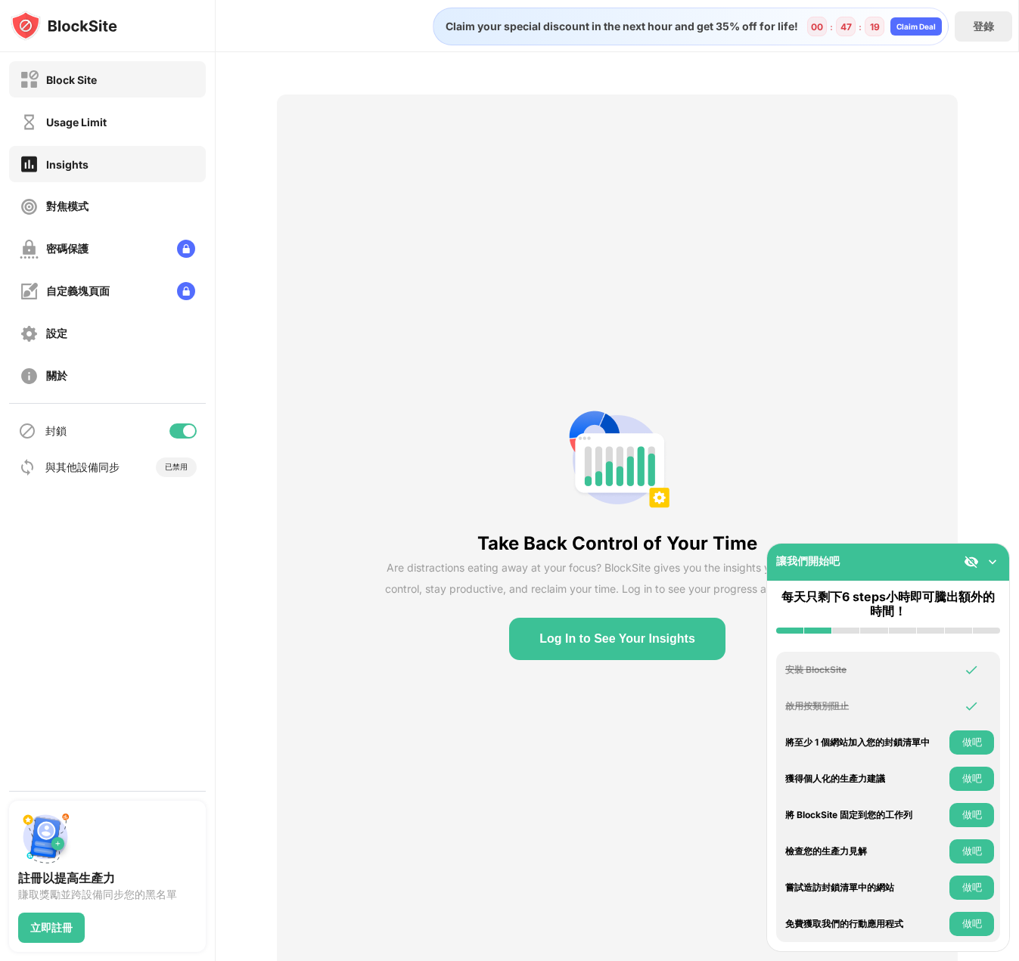
click at [108, 85] on div "Block Site" at bounding box center [107, 79] width 197 height 36
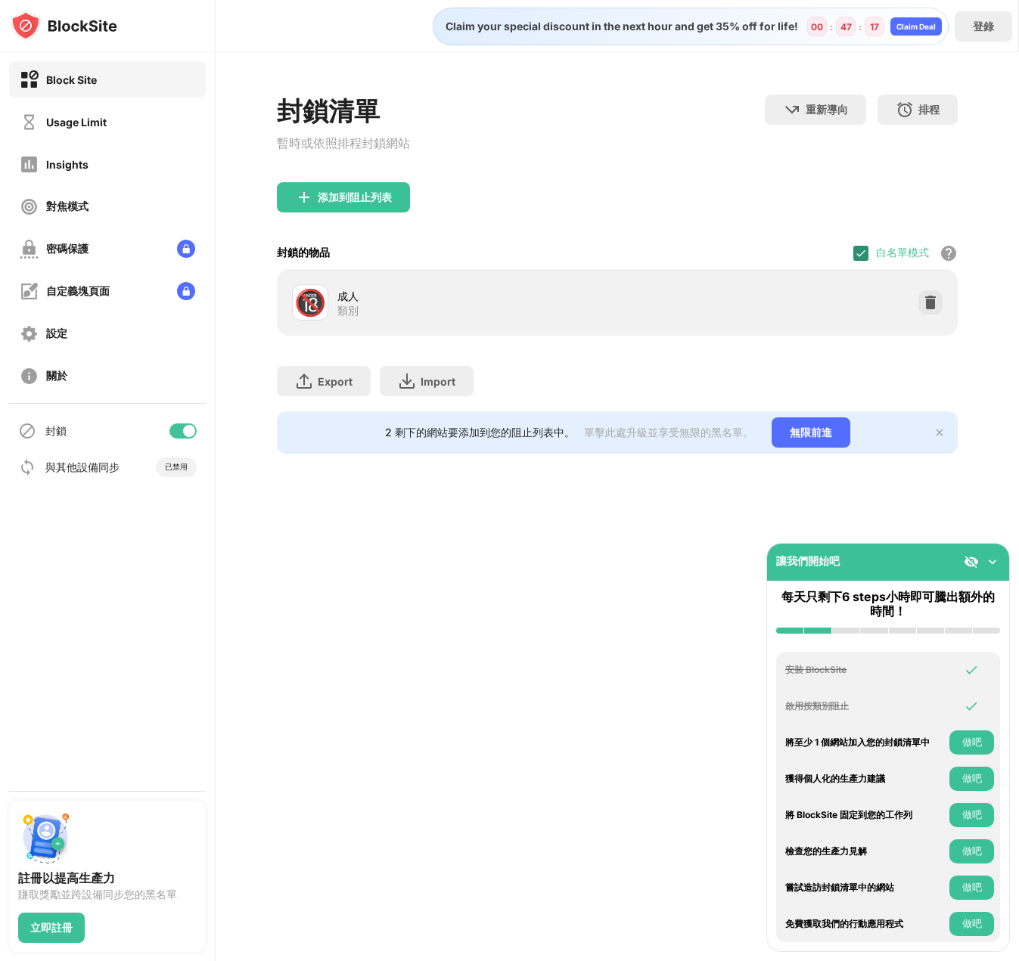
click at [861, 256] on img at bounding box center [861, 253] width 12 height 12
click at [871, 258] on div "白名單模式 阻止除白名單中的網站之外的所有網站。白名單模式僅適用於 URL，不包括類別或關鍵字。" at bounding box center [905, 253] width 104 height 33
drag, startPoint x: 870, startPoint y: 259, endPoint x: 861, endPoint y: 260, distance: 9.2
click at [866, 259] on div "白名單模式 阻止除白名單中的網站之外的所有網站。白名單模式僅適用於 URL，不包括類別或關鍵字。" at bounding box center [905, 253] width 104 height 33
click at [862, 259] on div at bounding box center [860, 253] width 15 height 15
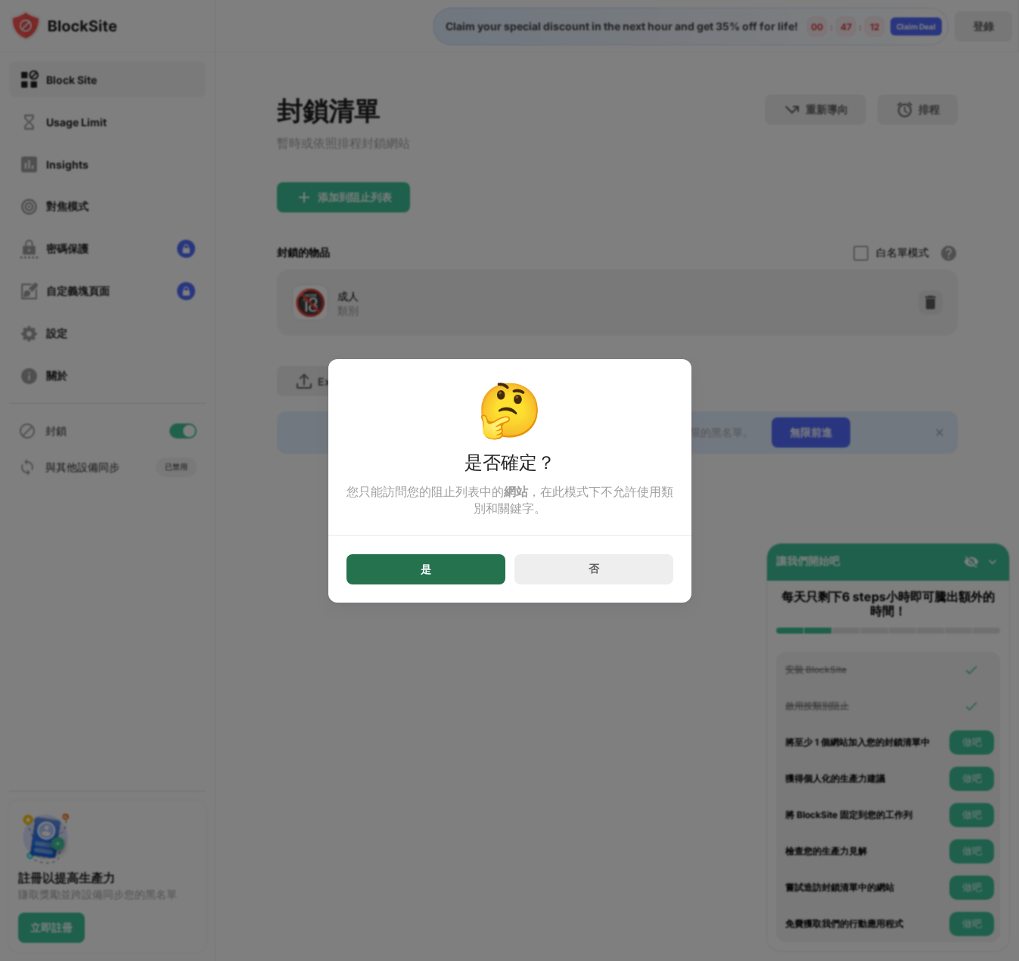
drag, startPoint x: 441, startPoint y: 573, endPoint x: 459, endPoint y: 570, distance: 18.4
click at [446, 576] on div "是" at bounding box center [425, 569] width 159 height 30
